Goal: Information Seeking & Learning: Learn about a topic

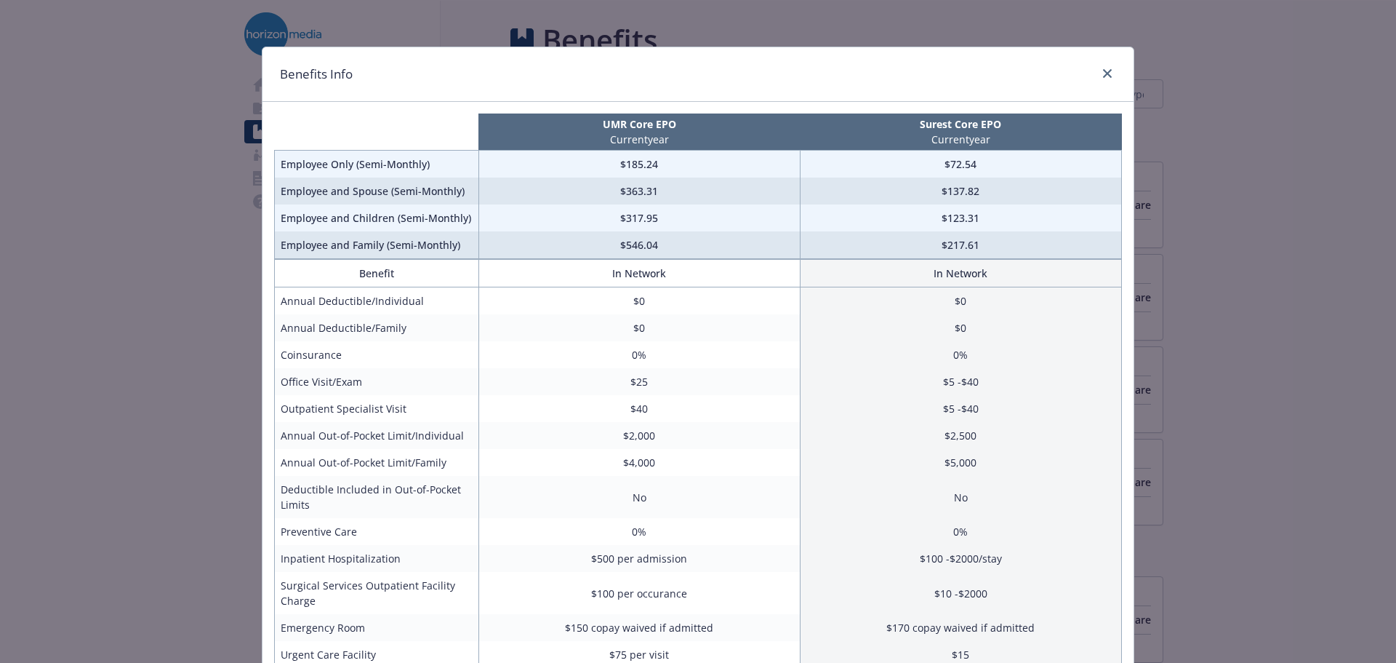
click at [129, 335] on div "Benefits Info UMR Core EPO Current year Surest Core EPO Current year Employee O…" at bounding box center [698, 331] width 1396 height 663
